Goal: Task Accomplishment & Management: Complete application form

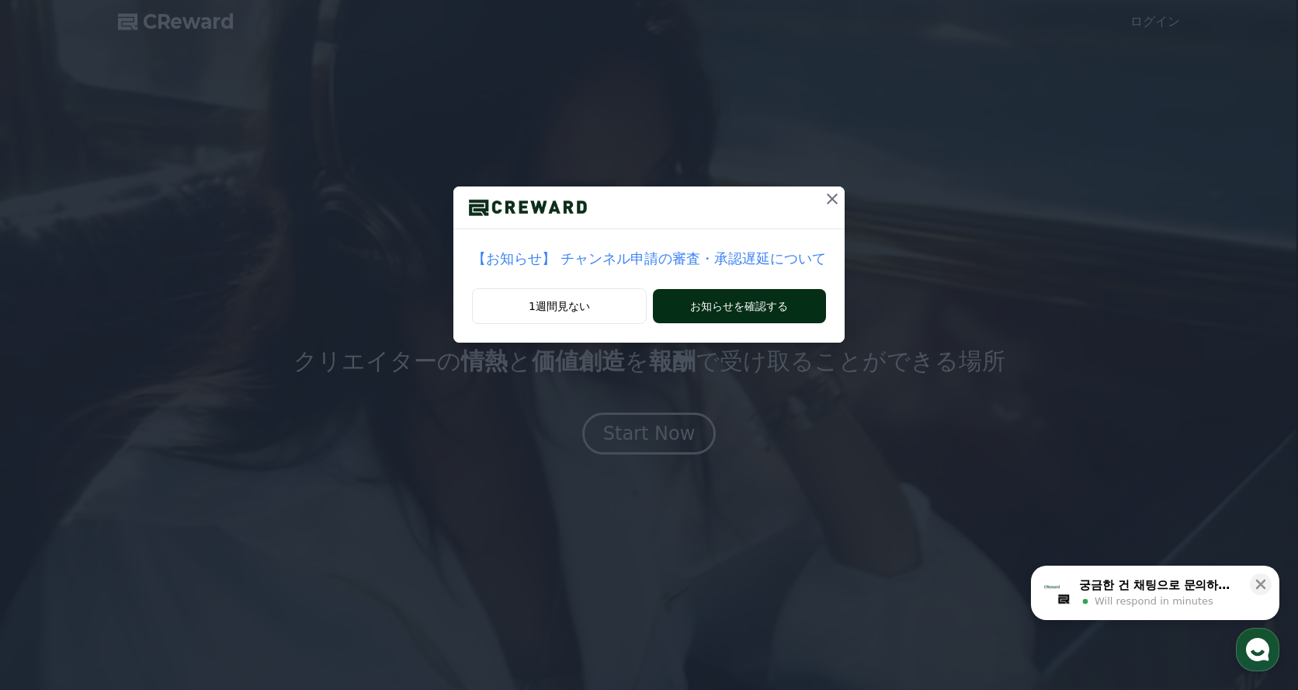
click at [768, 297] on button "お知らせを確認する" at bounding box center [739, 306] width 173 height 34
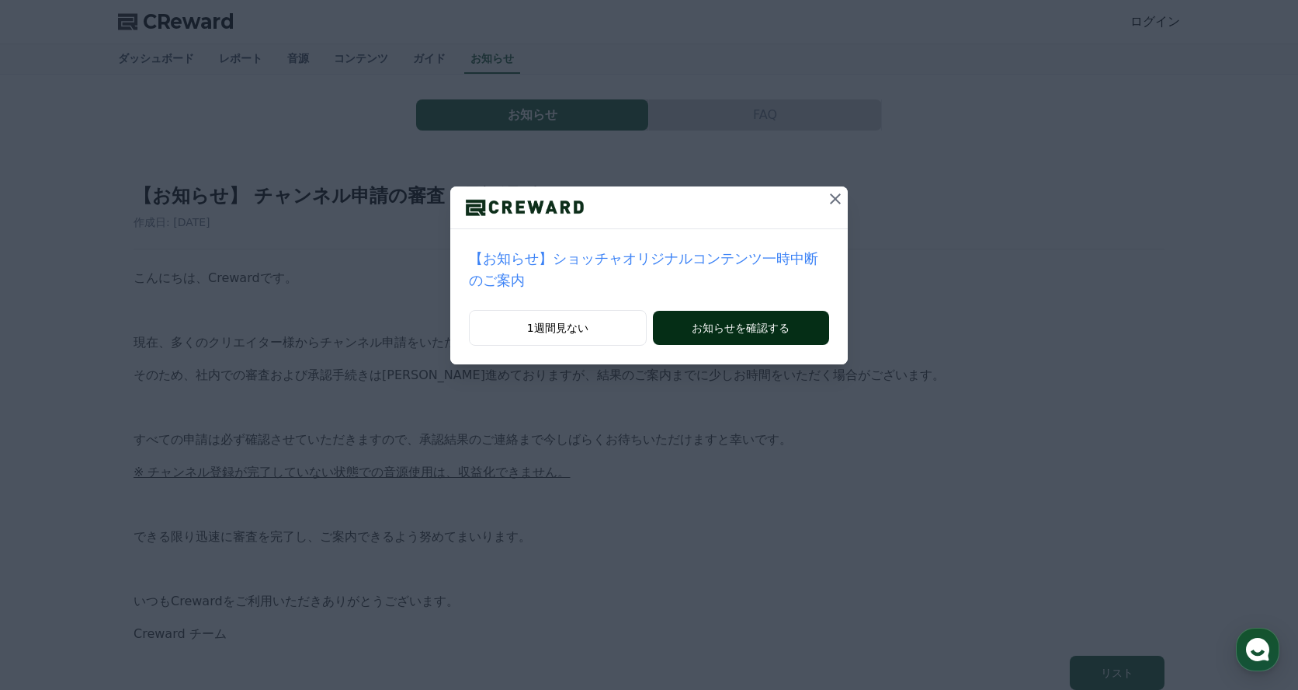
click at [791, 318] on button "お知らせを確認する" at bounding box center [741, 328] width 176 height 34
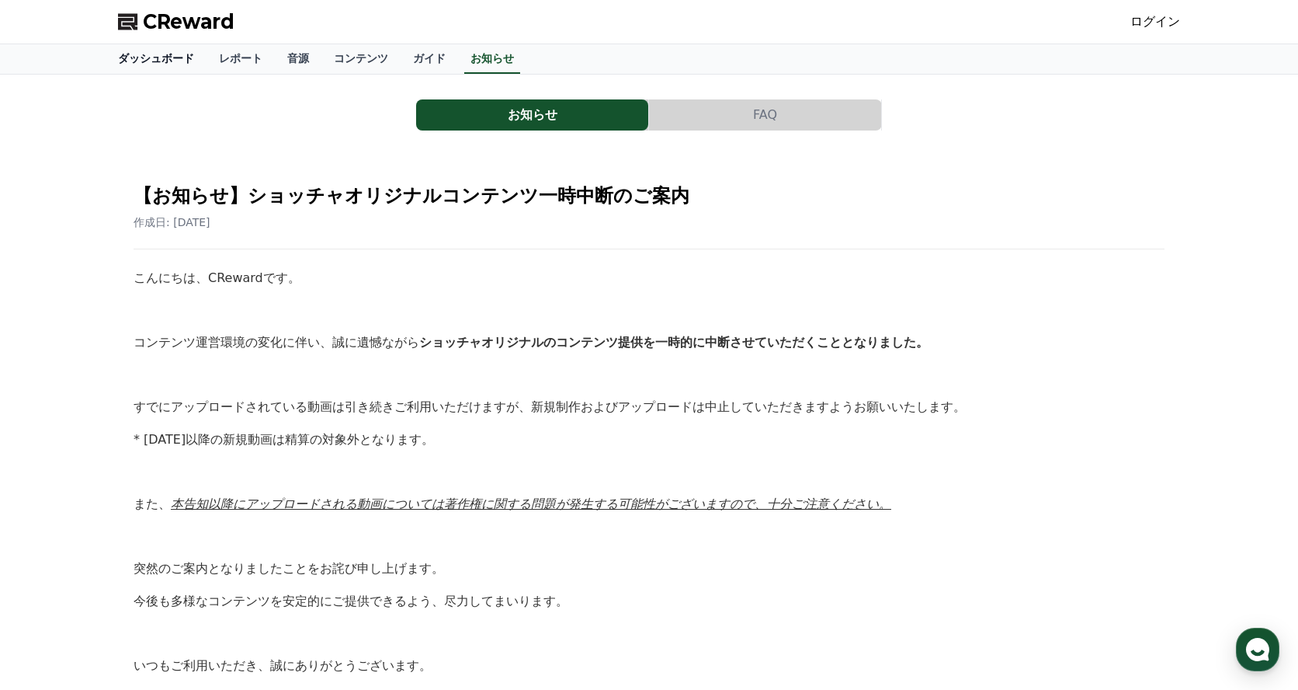
click at [180, 60] on link "ダッシュボード" at bounding box center [156, 59] width 101 height 30
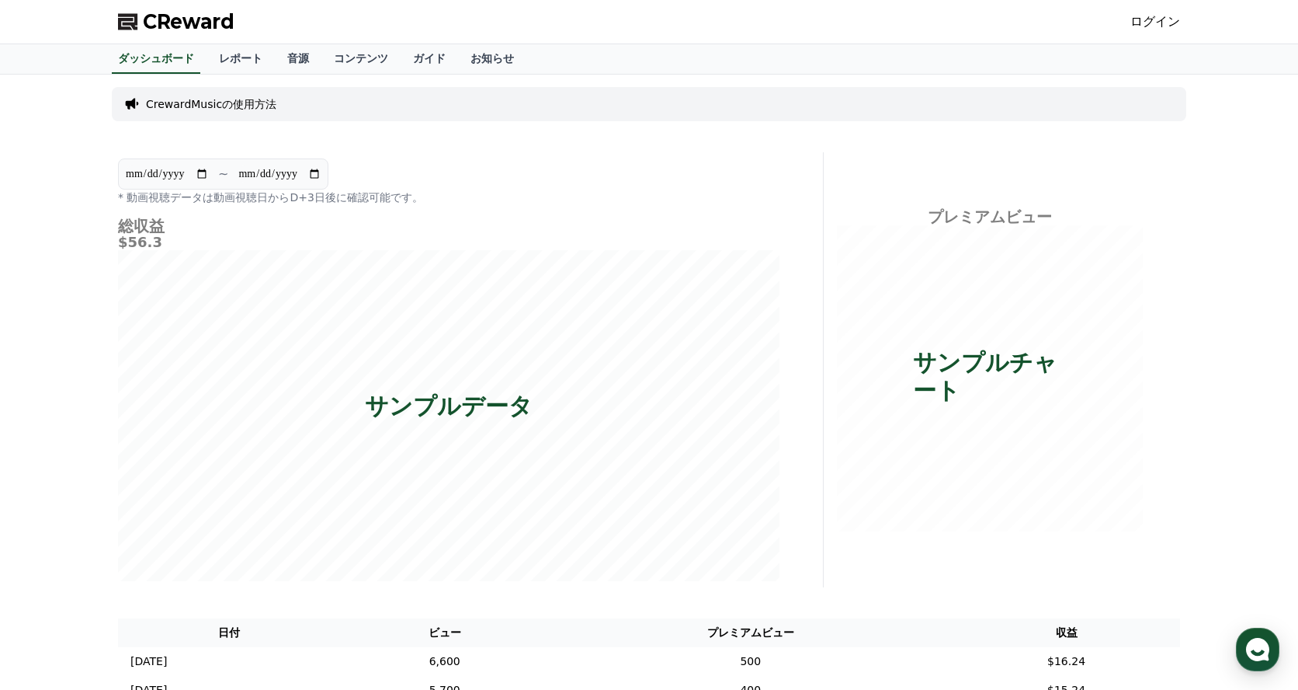
click at [1155, 14] on link "ログイン" at bounding box center [1156, 21] width 50 height 19
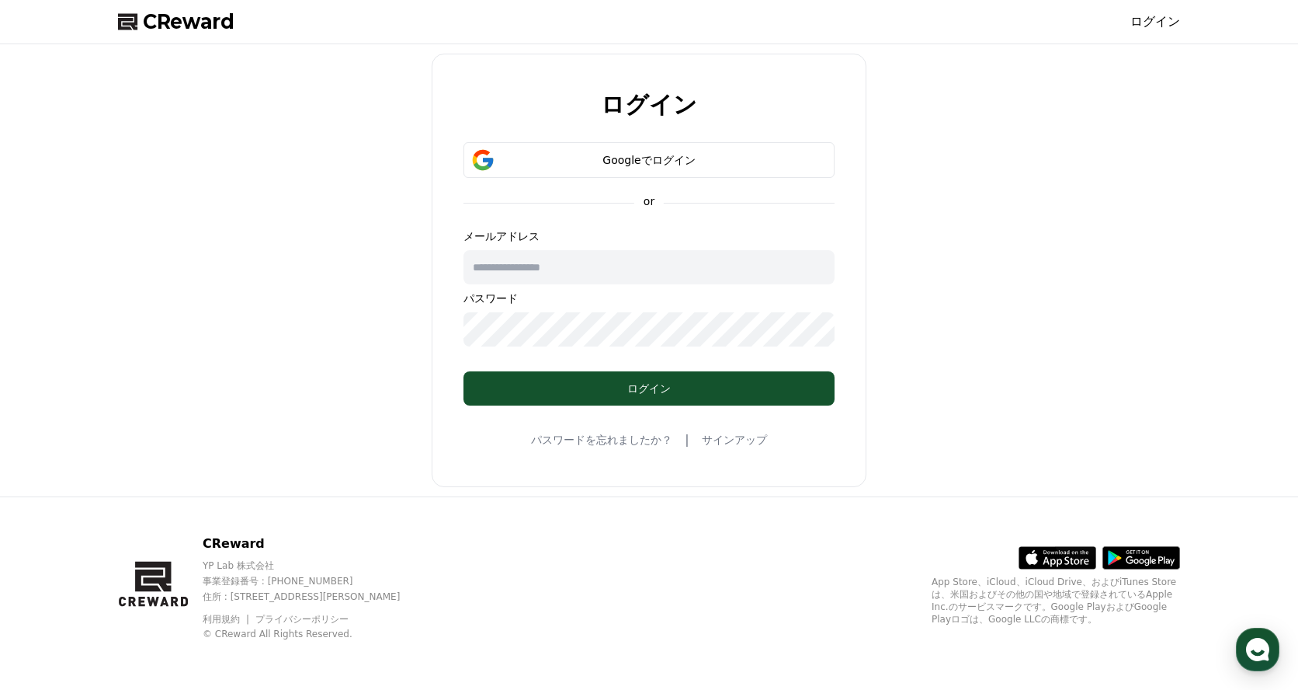
click at [605, 255] on input "text" at bounding box center [649, 267] width 371 height 34
click at [0, 689] on com-1password-button at bounding box center [0, 690] width 0 height 0
type input "**********"
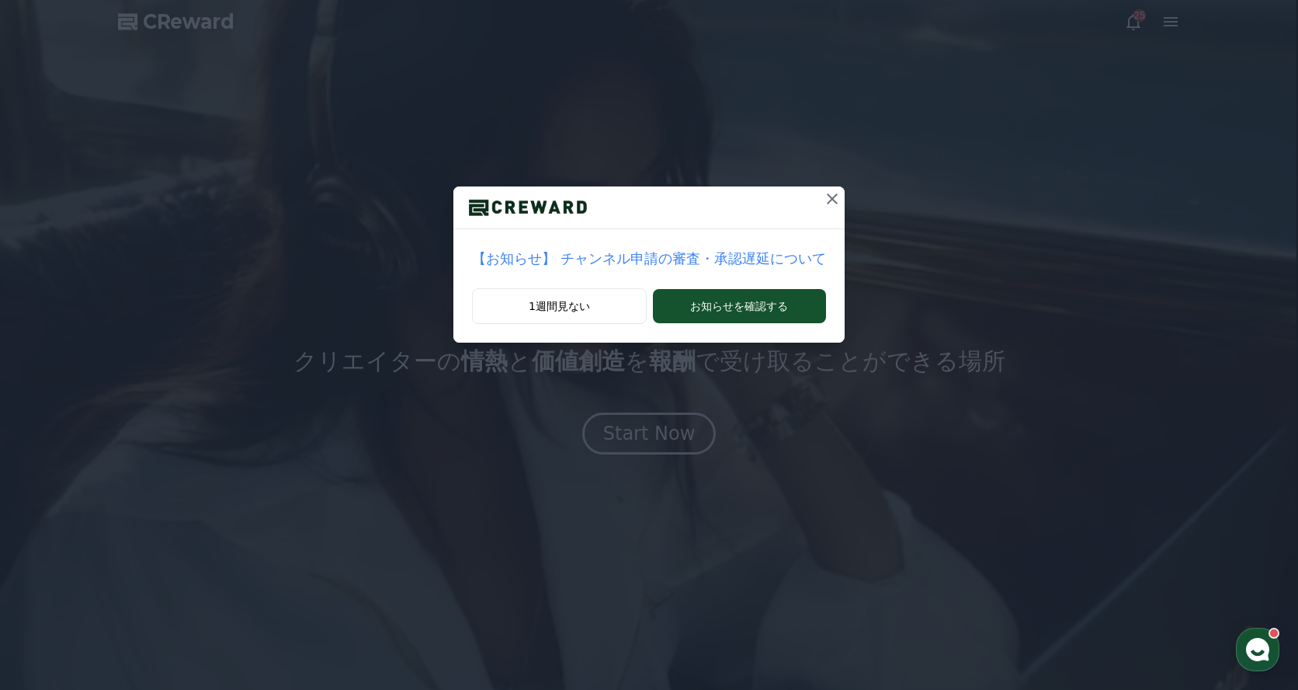
click at [836, 198] on icon at bounding box center [832, 198] width 19 height 19
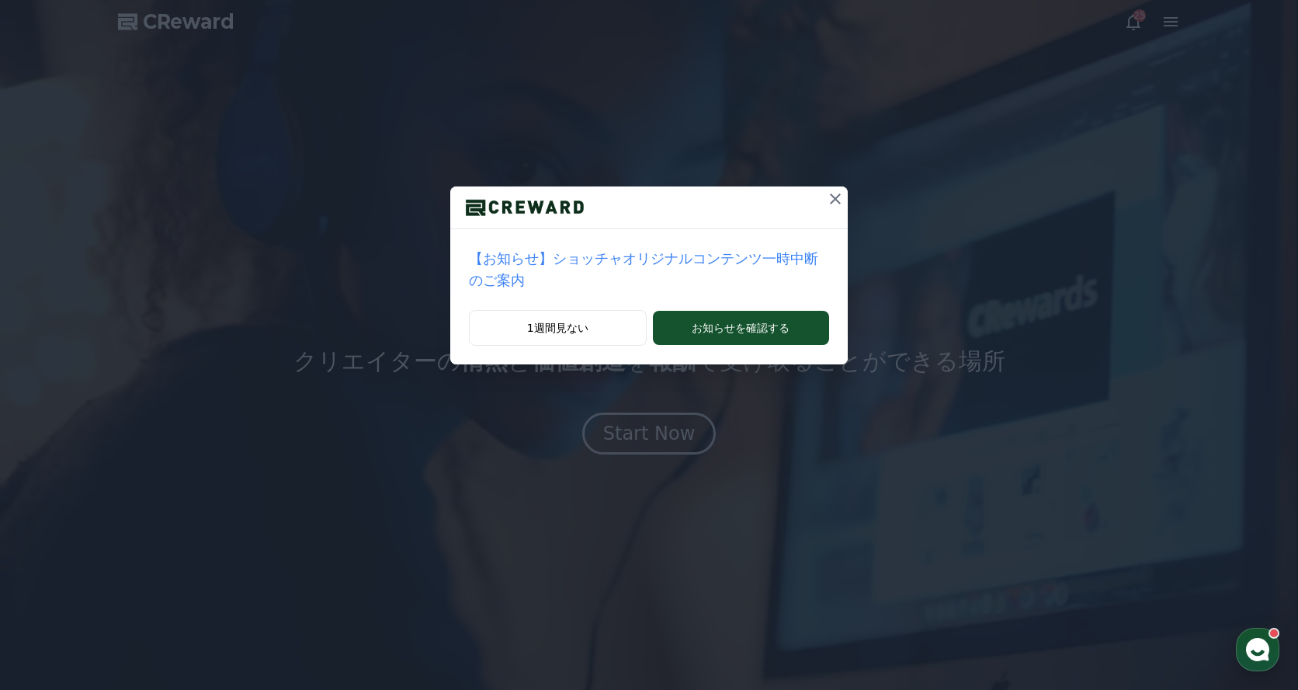
click at [834, 202] on icon at bounding box center [835, 198] width 19 height 19
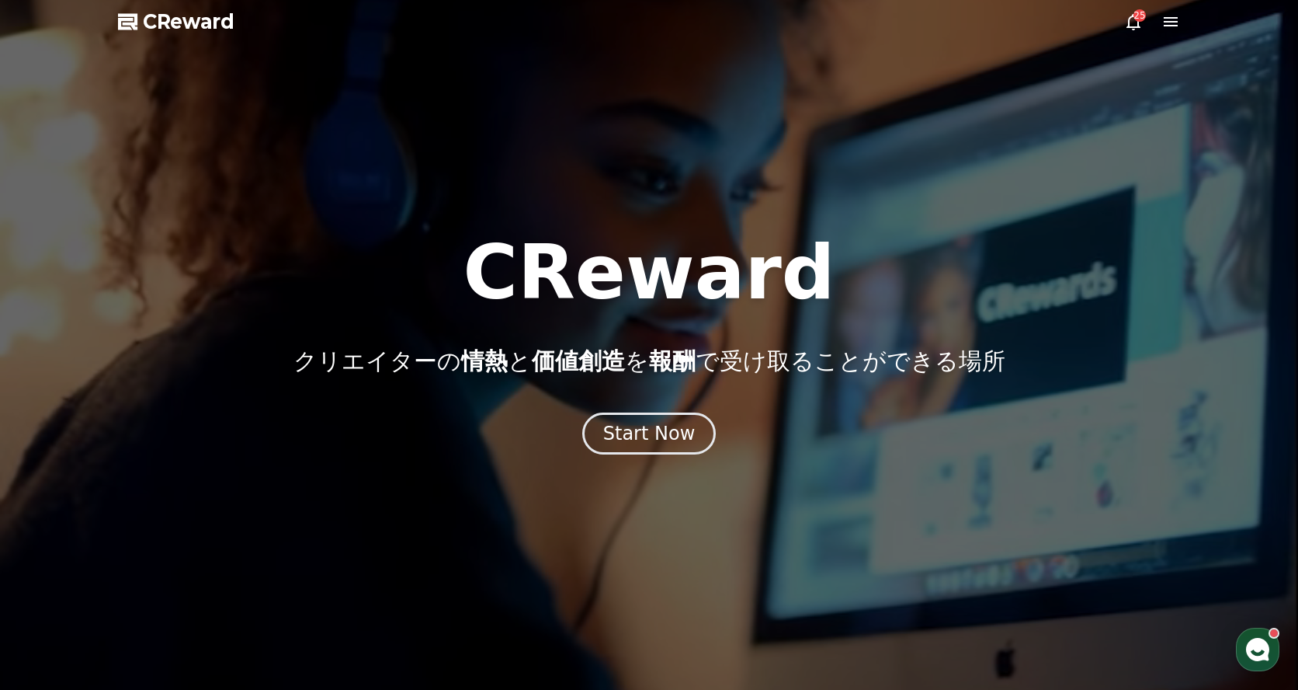
click at [1144, 24] on div "25" at bounding box center [1152, 21] width 56 height 19
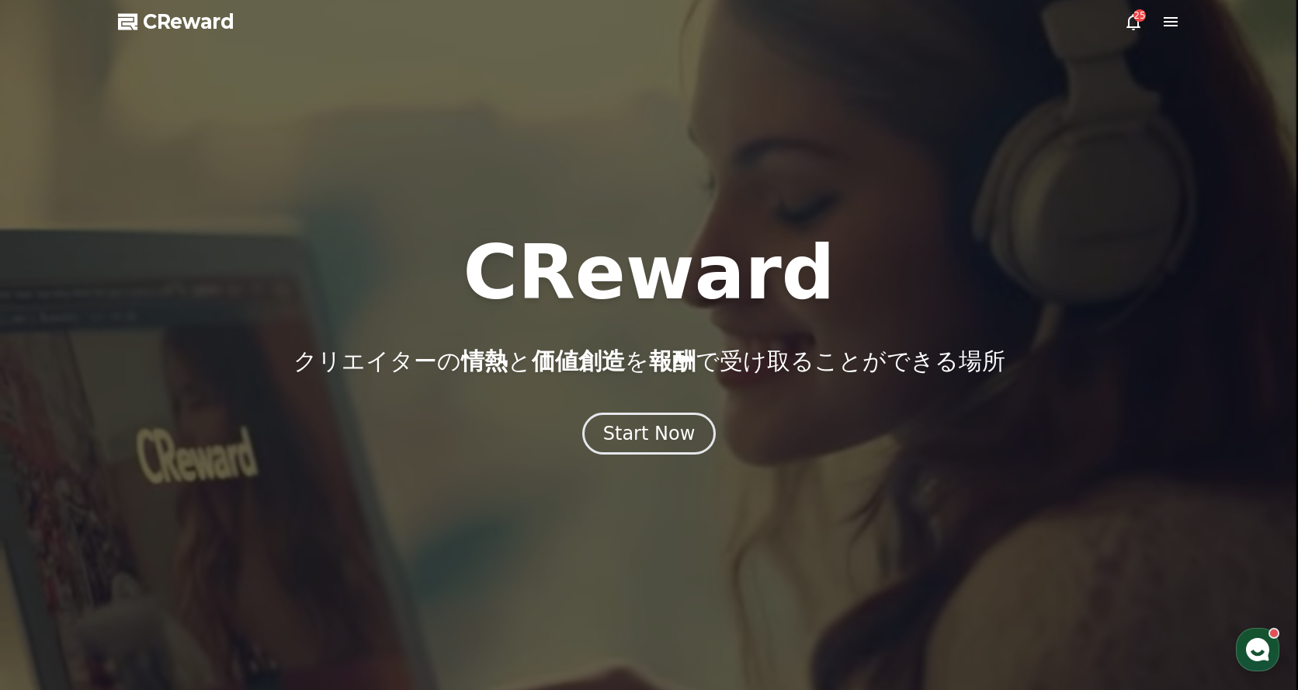
click at [1134, 25] on icon at bounding box center [1133, 21] width 19 height 19
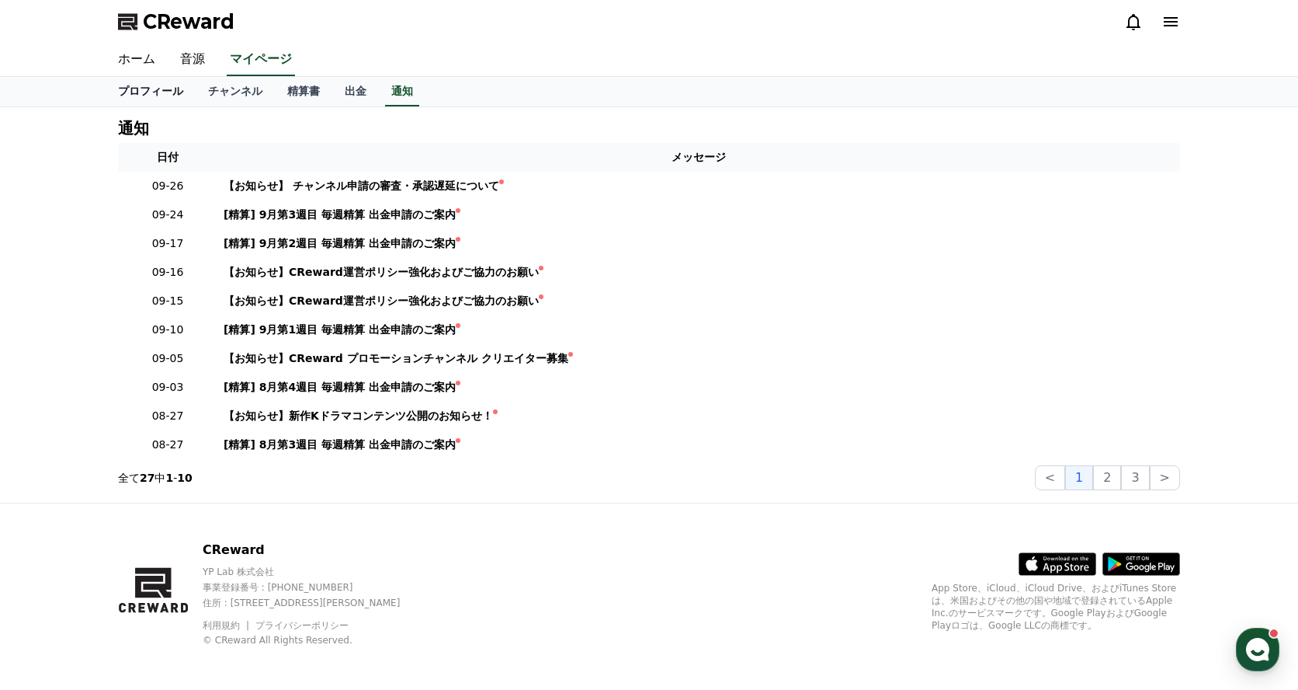
click at [158, 89] on link "プロフィール" at bounding box center [151, 92] width 90 height 30
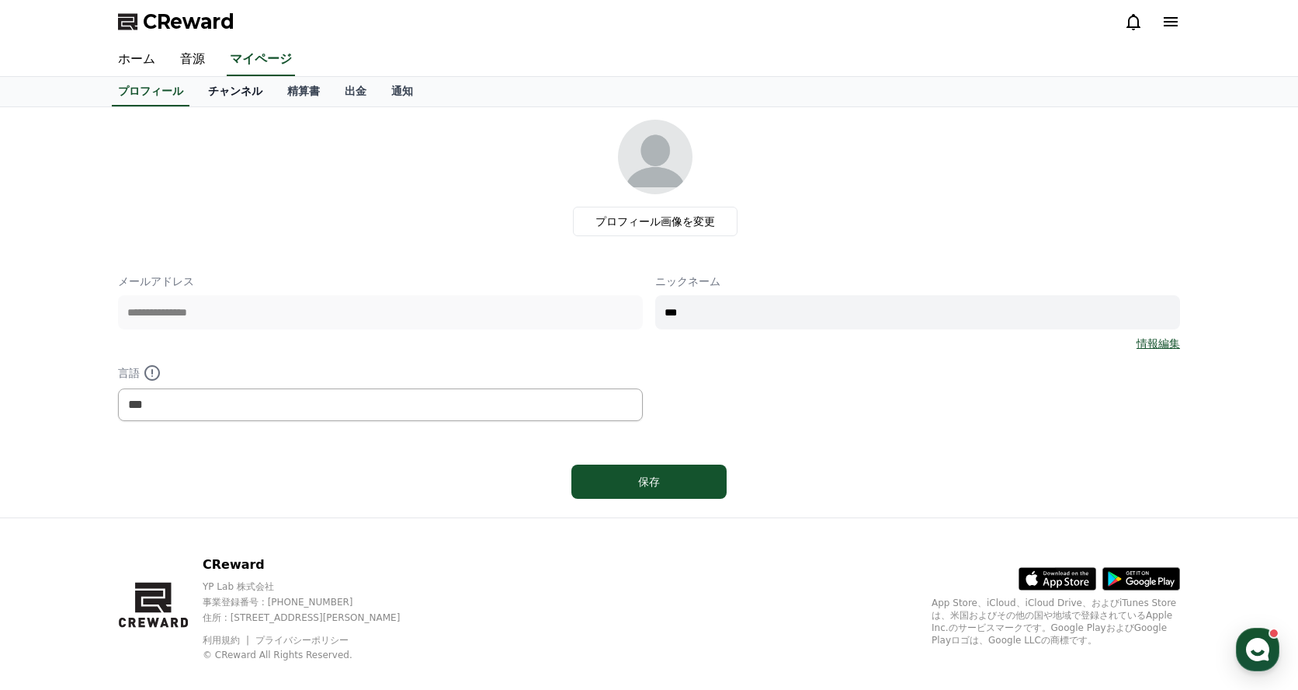
click at [226, 92] on link "チャンネル" at bounding box center [235, 92] width 79 height 30
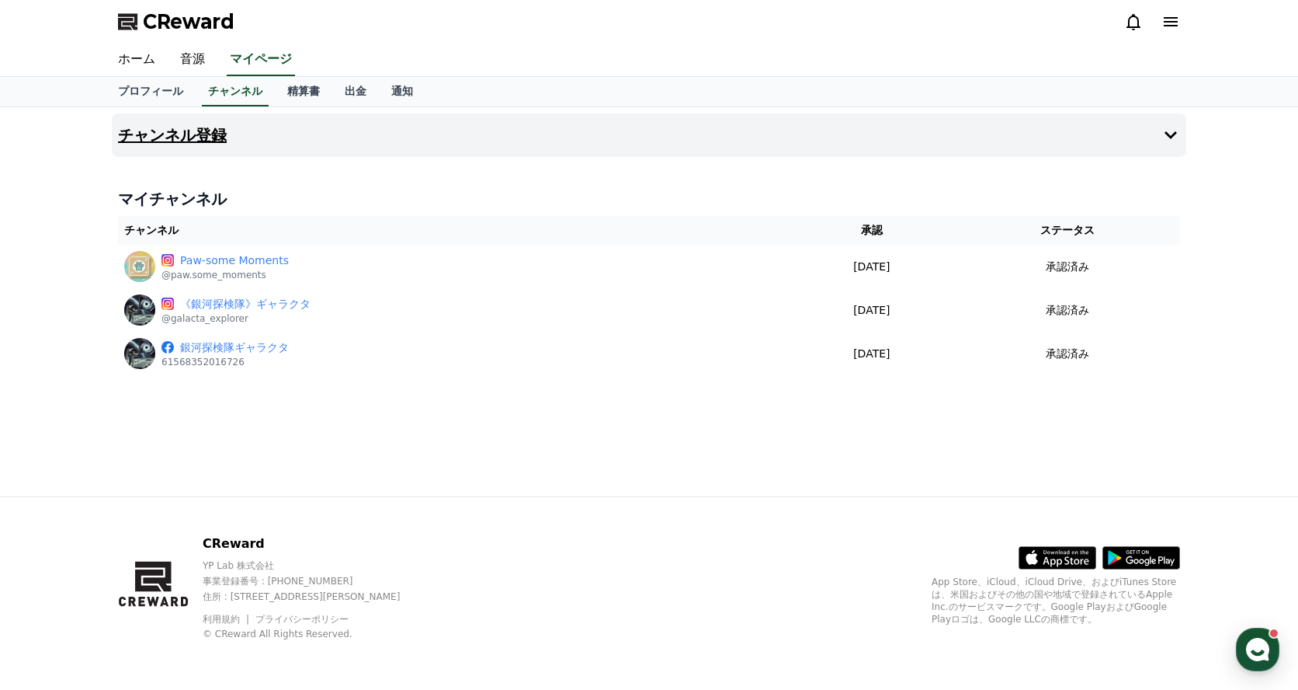
click at [319, 127] on button "チャンネル登録" at bounding box center [649, 134] width 1075 height 43
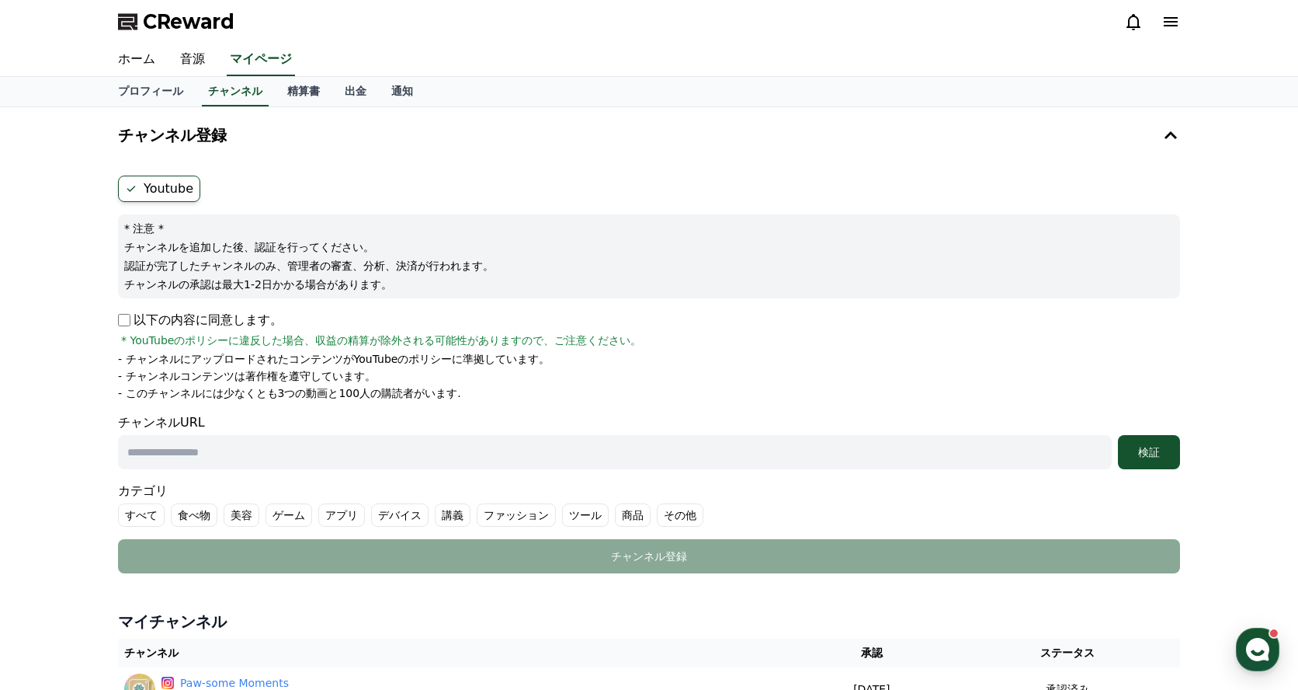
click at [179, 186] on label "Youtube" at bounding box center [159, 188] width 82 height 26
click at [227, 320] on p "以下の内容に同意します。" at bounding box center [200, 320] width 165 height 19
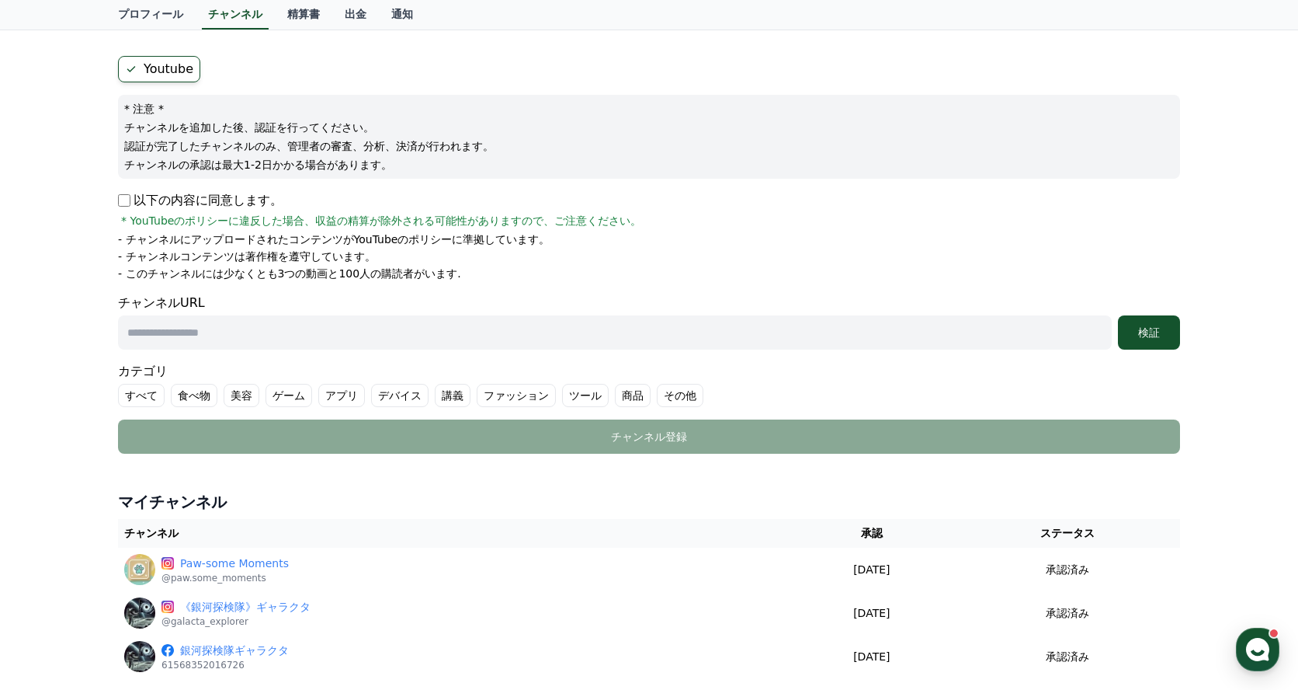
scroll to position [124, 0]
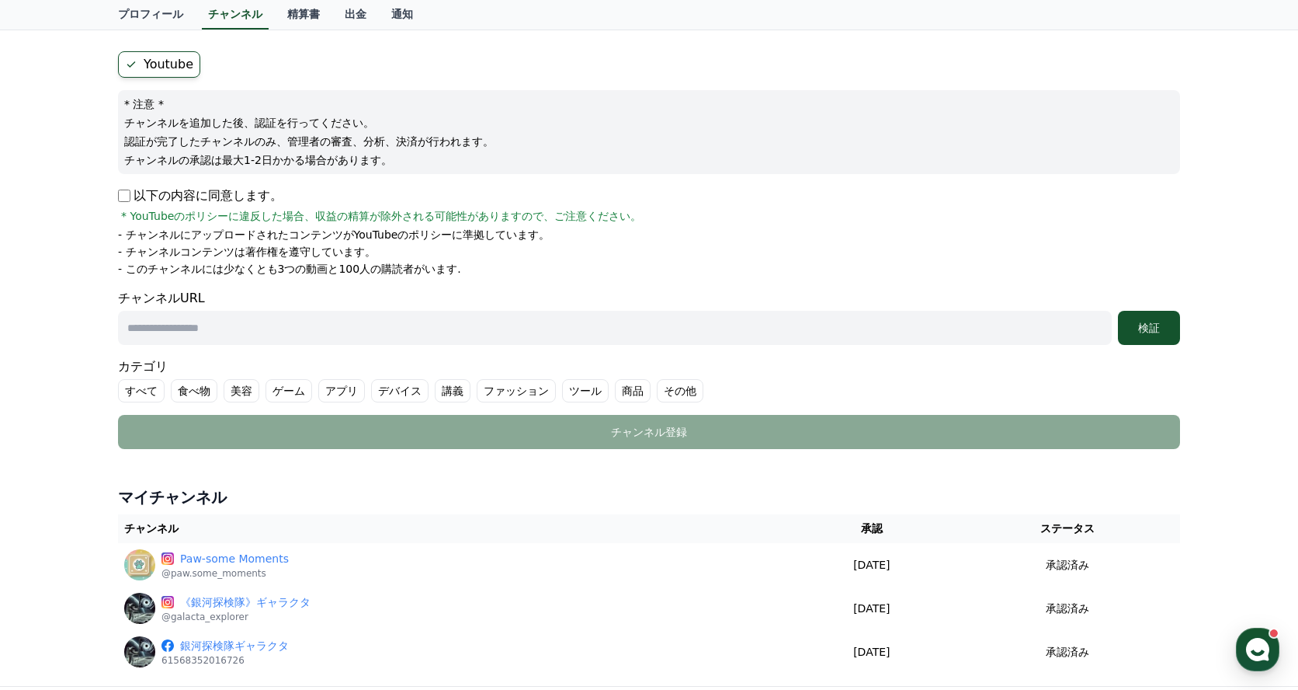
click at [588, 321] on input "text" at bounding box center [615, 328] width 994 height 34
paste input "**********"
type input "**********"
click at [1162, 337] on button "検証" at bounding box center [1149, 328] width 62 height 34
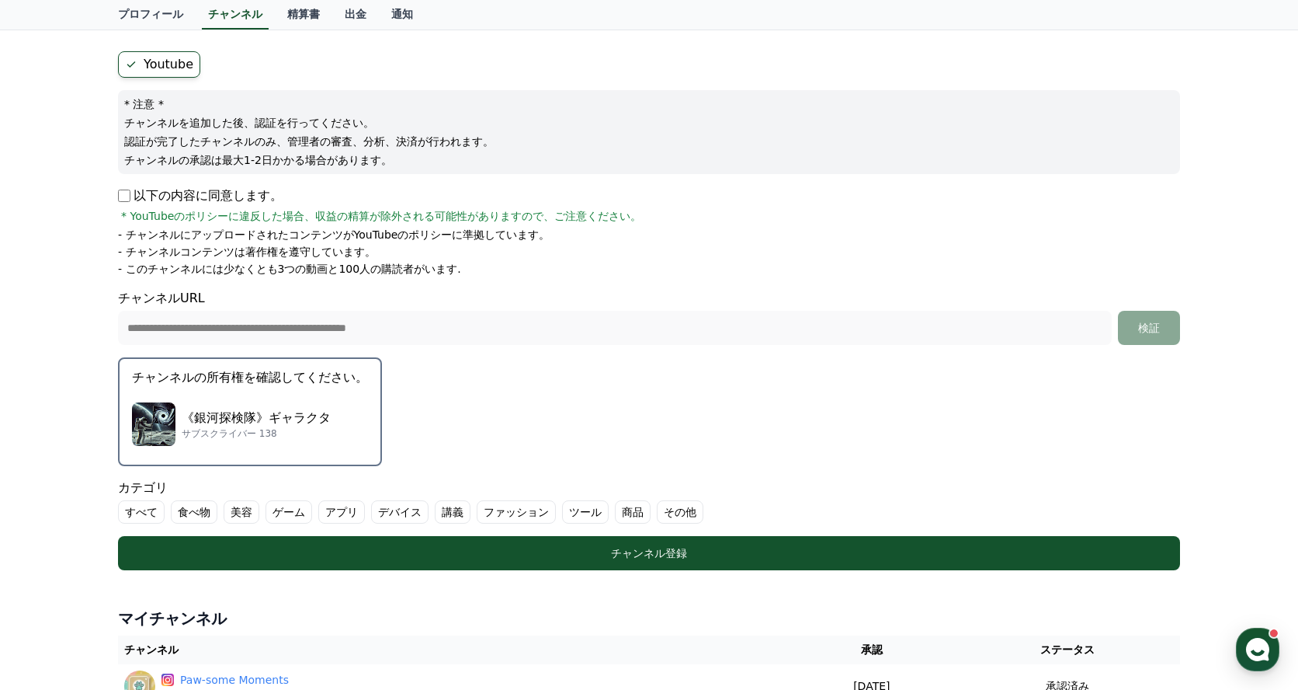
click at [332, 410] on div "《銀河探検隊》ギャラクタ サブスクライバー 138" at bounding box center [250, 424] width 236 height 62
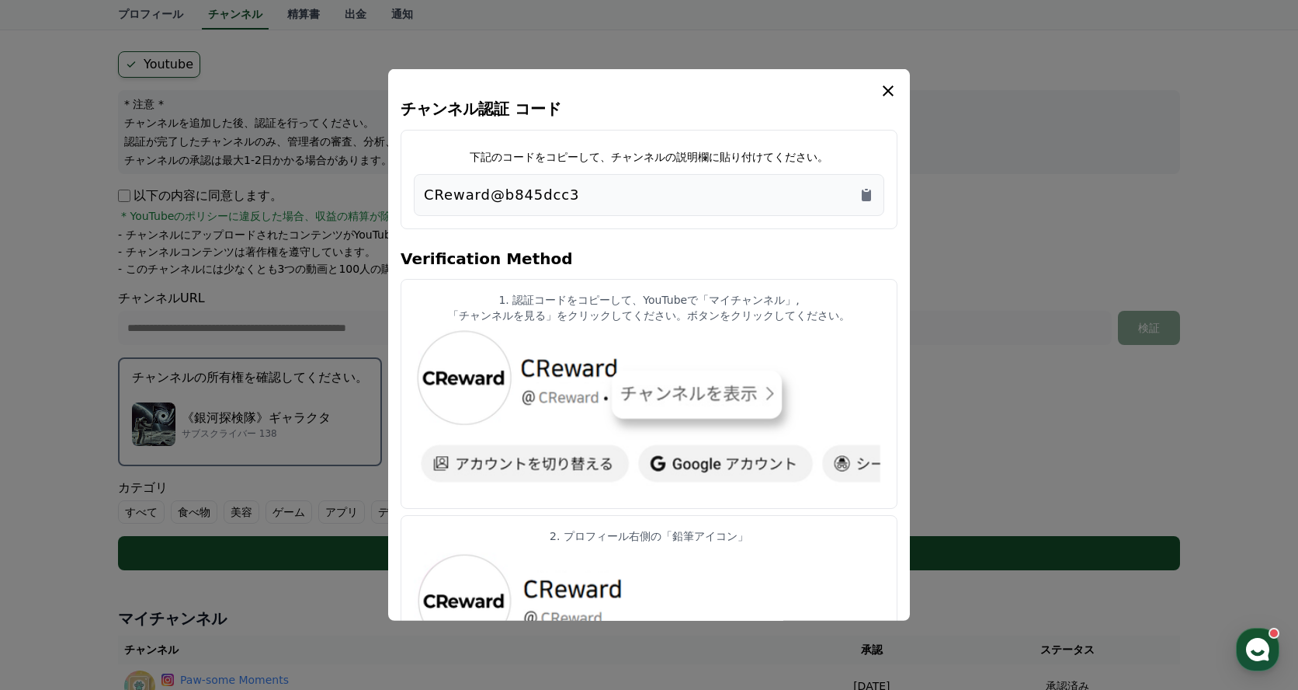
click at [559, 193] on p "CReward@b845dcc3" at bounding box center [501, 195] width 155 height 22
click at [868, 200] on icon "Copy to clipboard" at bounding box center [866, 195] width 9 height 12
click at [894, 86] on icon "modal" at bounding box center [888, 91] width 19 height 19
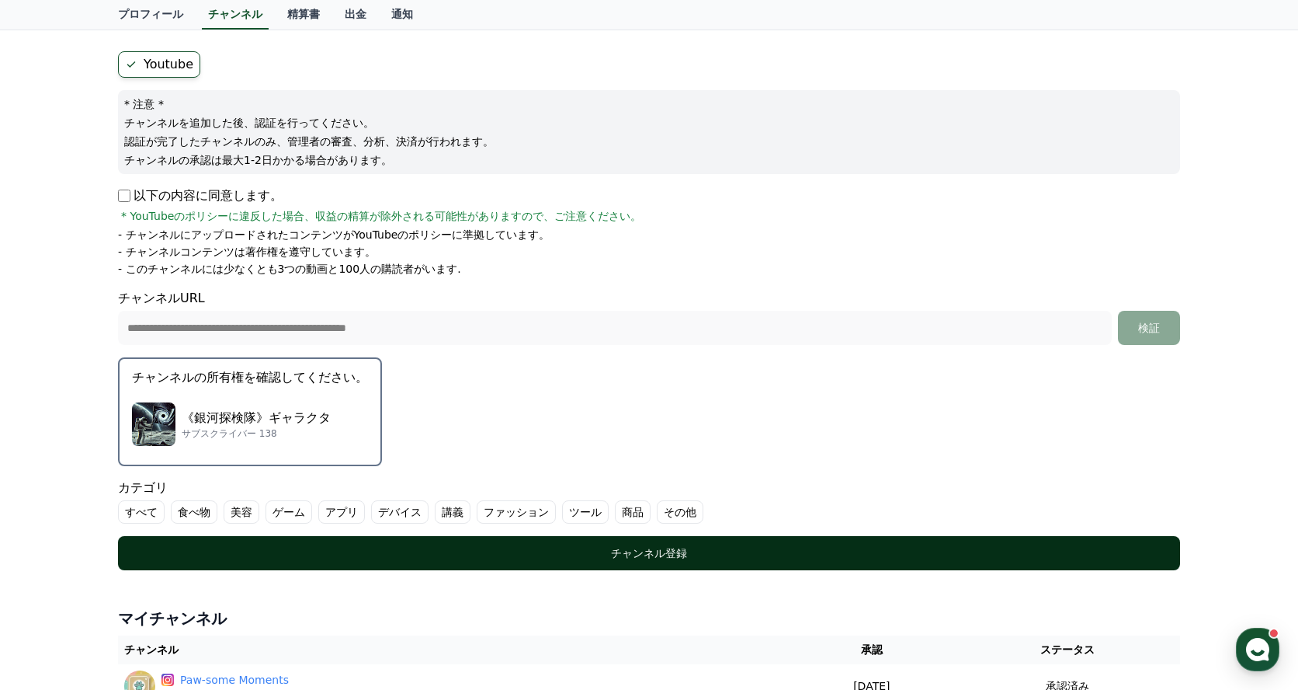
click at [617, 546] on div "チャンネル登録" at bounding box center [649, 553] width 1000 height 16
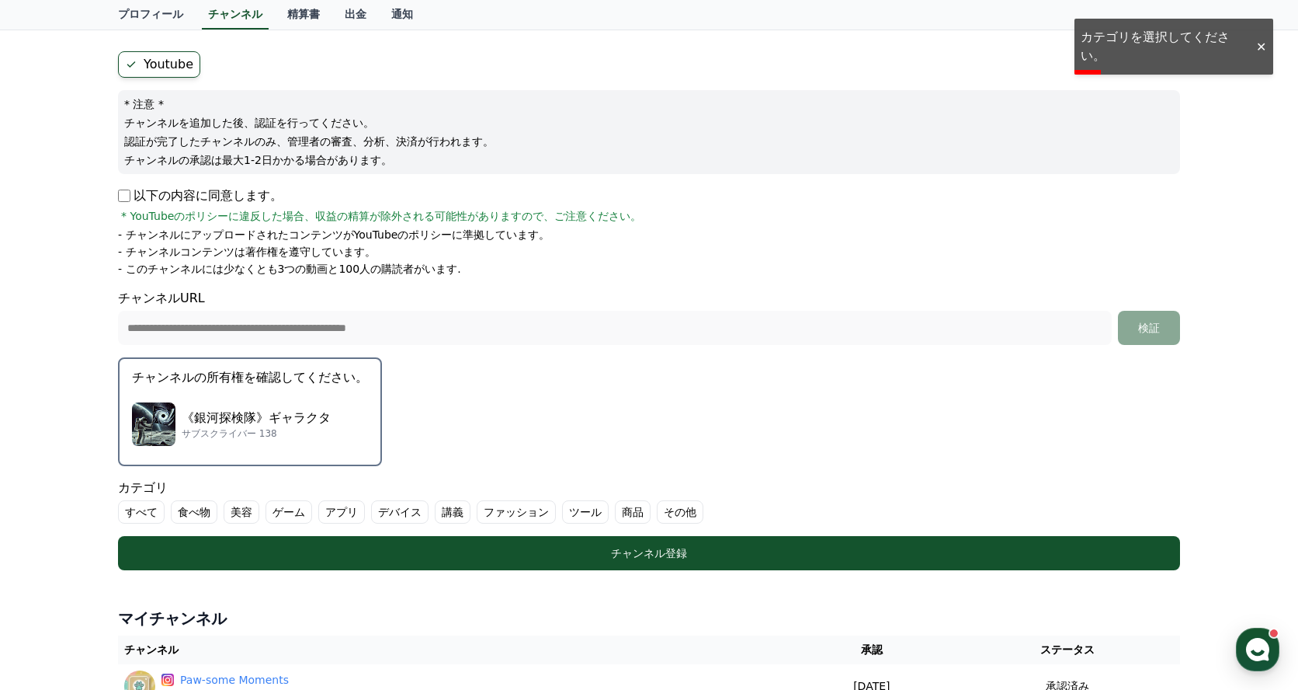
click at [664, 516] on label "その他" at bounding box center [680, 511] width 47 height 23
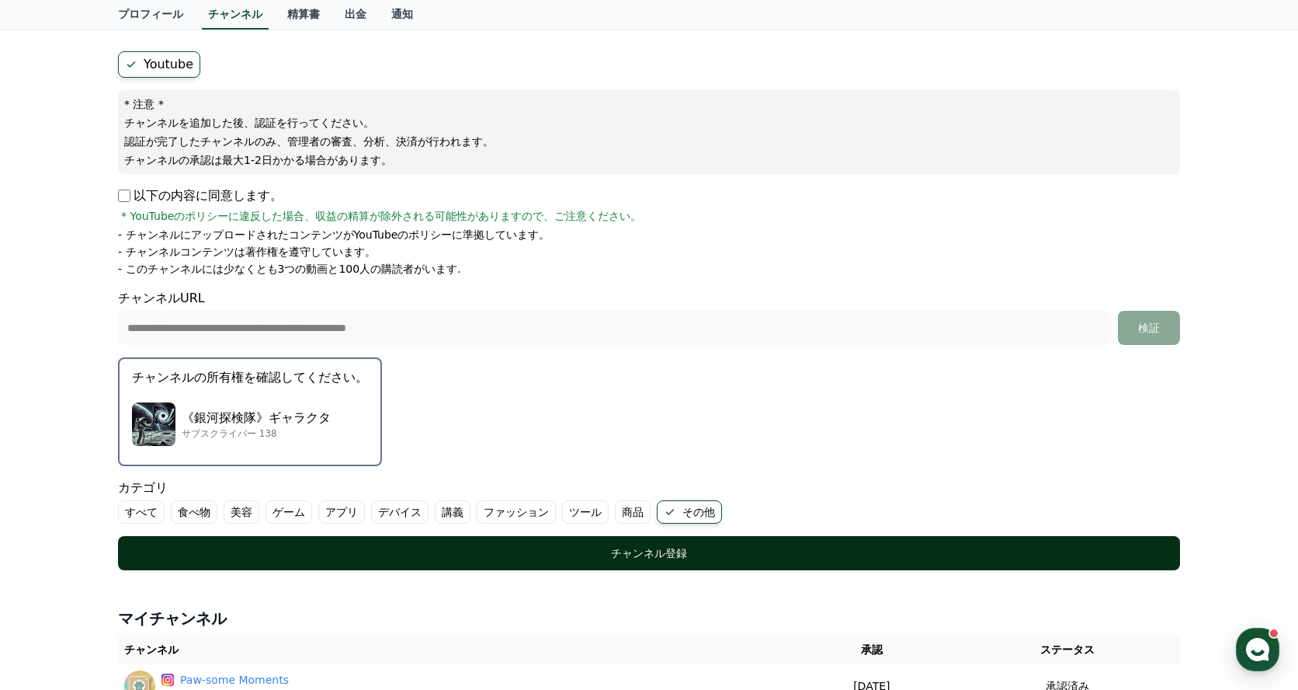
click at [662, 550] on div "チャンネル登録" at bounding box center [649, 553] width 1000 height 16
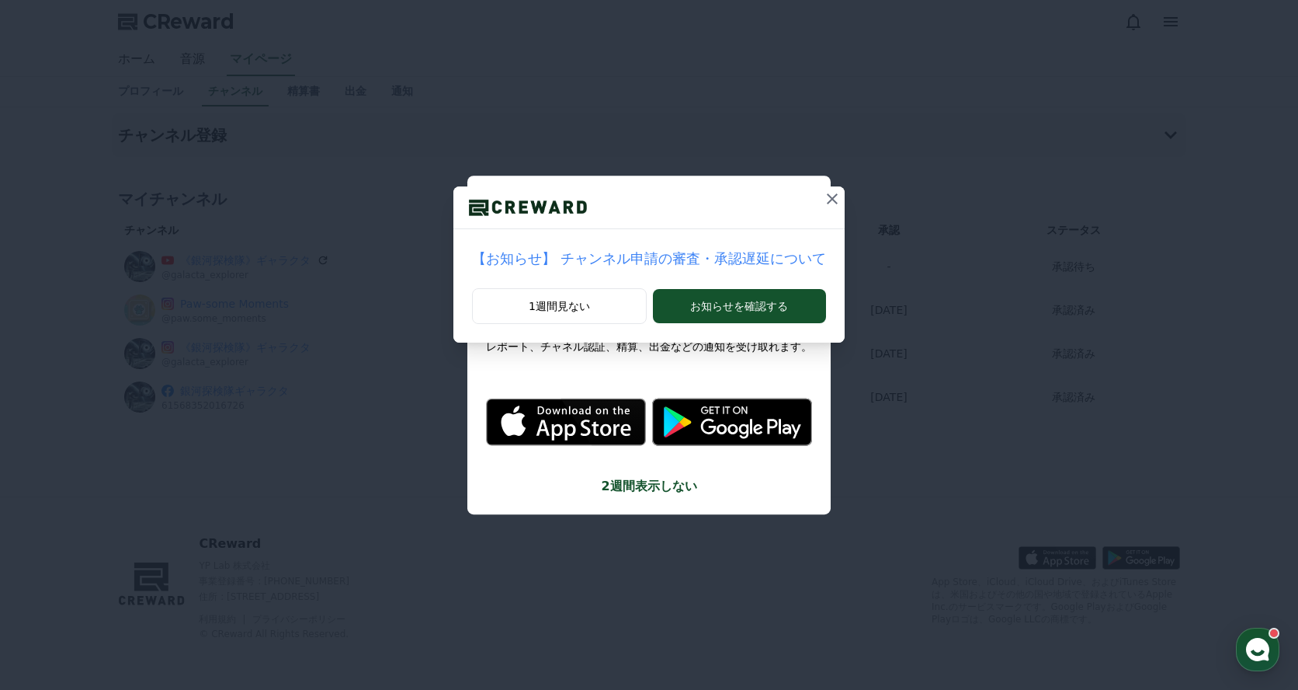
click at [829, 201] on icon at bounding box center [832, 198] width 19 height 19
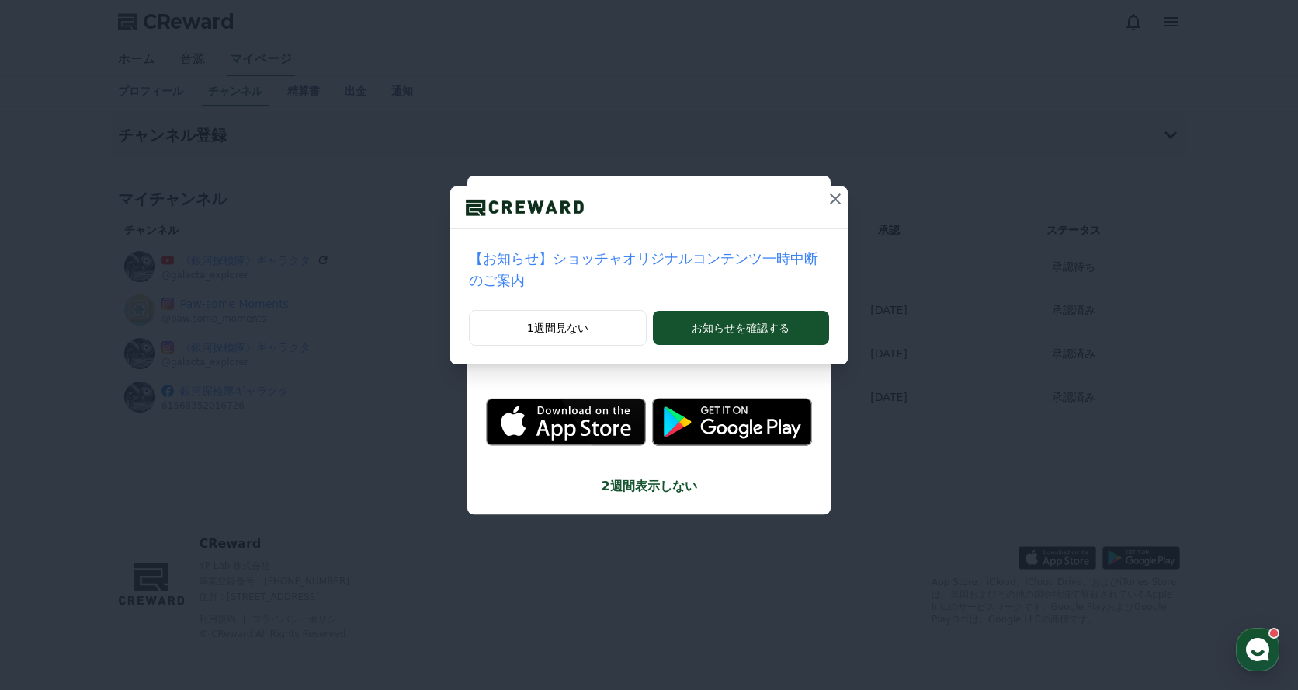
click at [821, 203] on div at bounding box center [649, 207] width 398 height 43
click at [832, 200] on icon at bounding box center [835, 198] width 19 height 19
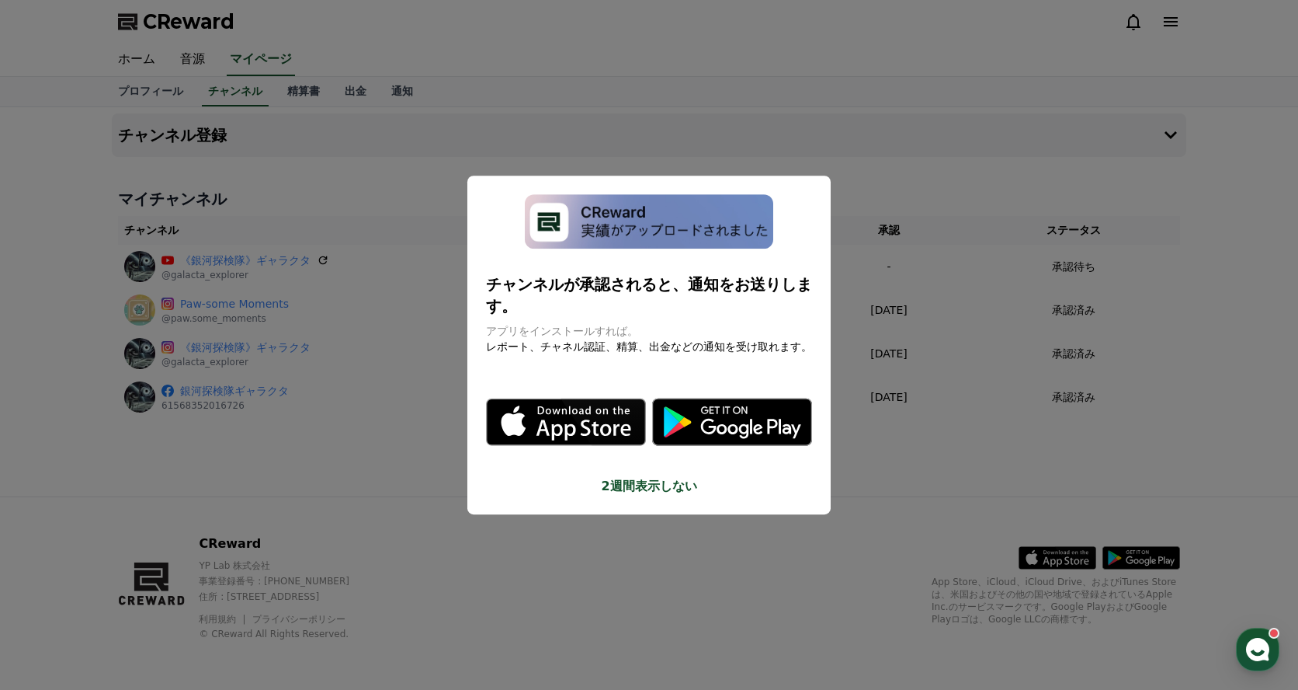
click at [669, 492] on button "2週間表示しない" at bounding box center [649, 486] width 326 height 19
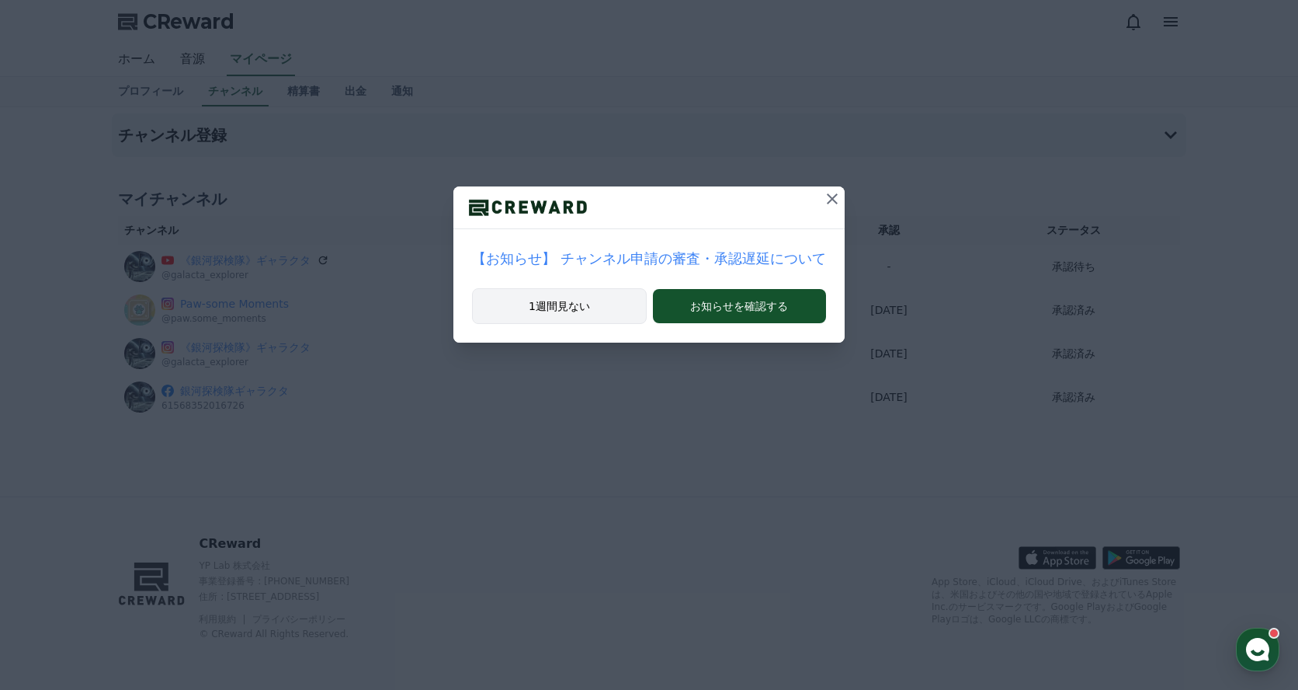
click at [605, 304] on button "1週間見ない" at bounding box center [559, 306] width 174 height 36
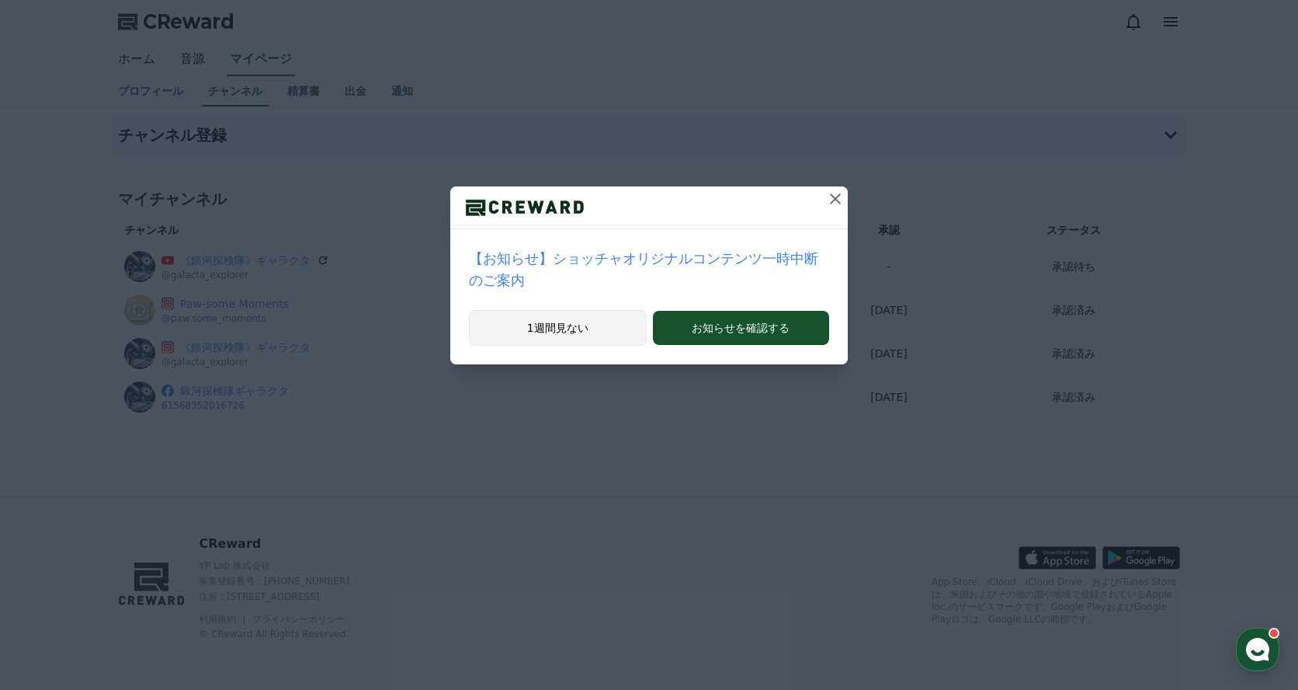
click at [584, 324] on button "1週間見ない" at bounding box center [558, 328] width 178 height 36
